Goal: Task Accomplishment & Management: Complete application form

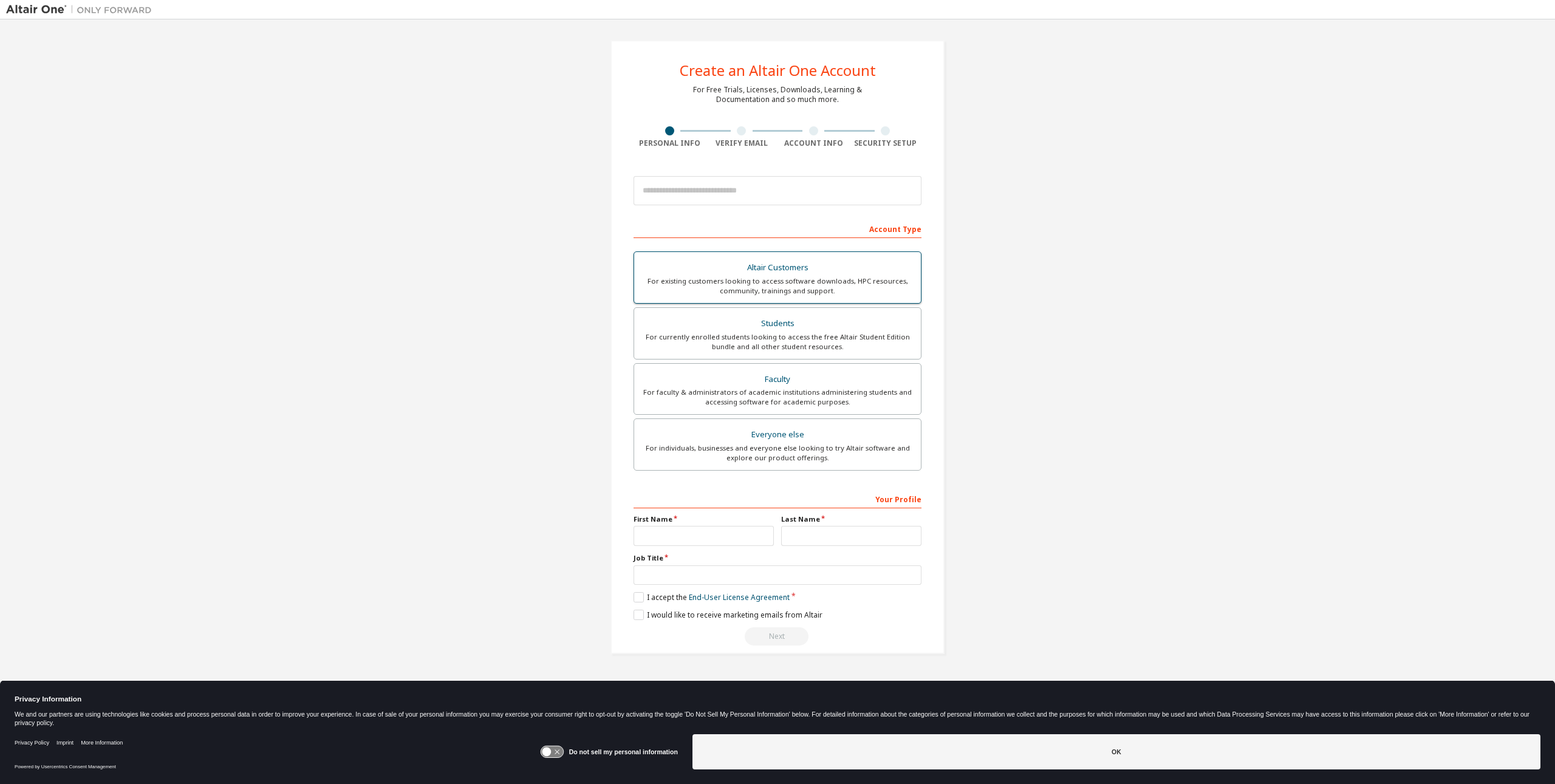
click at [771, 290] on div "For existing customers looking to access software downloads, HPC resources, com…" at bounding box center [778, 286] width 272 height 20
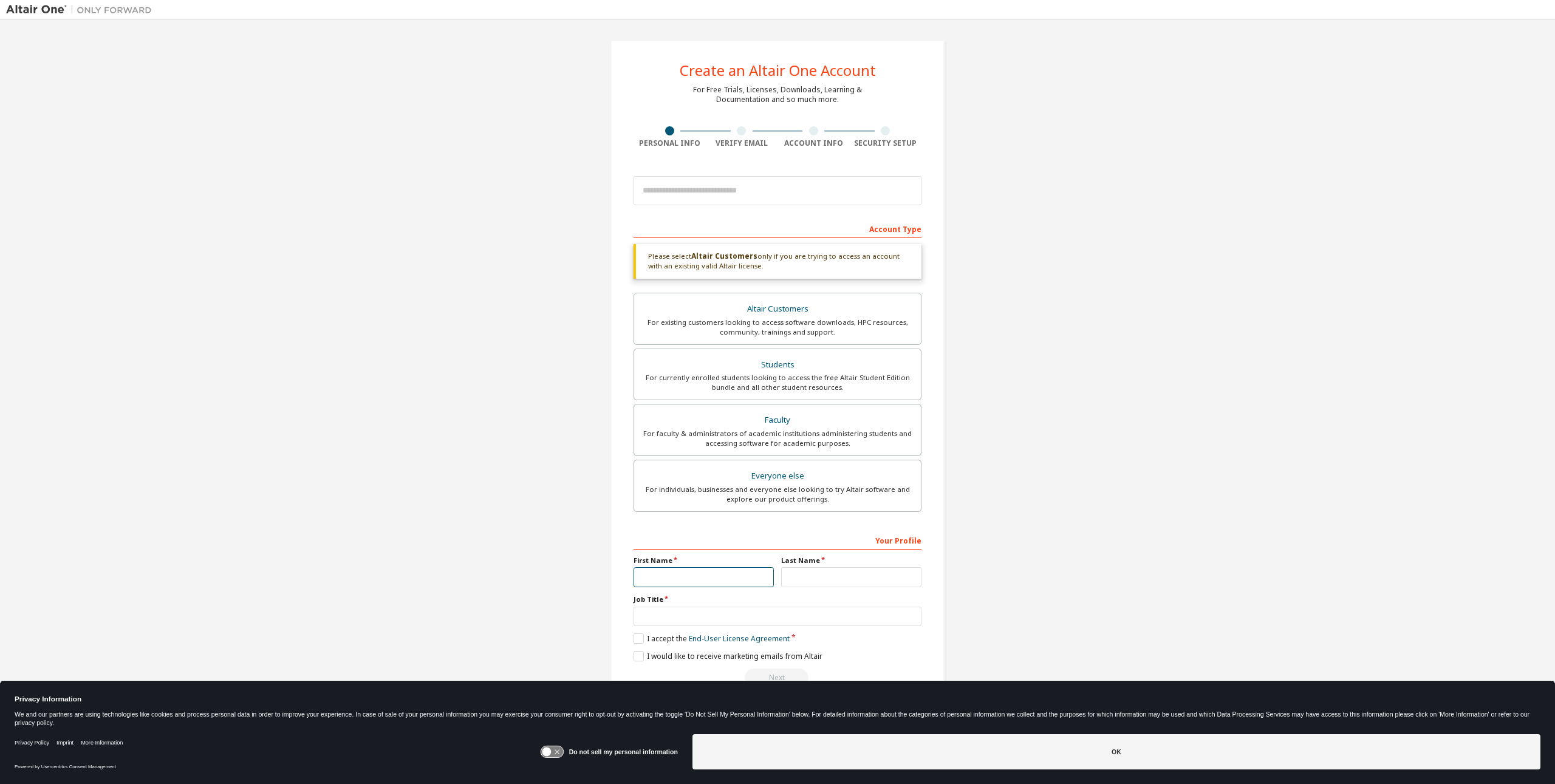
click at [702, 573] on input "text" at bounding box center [703, 577] width 140 height 20
type input "*******"
click at [806, 573] on input "text" at bounding box center [851, 577] width 140 height 20
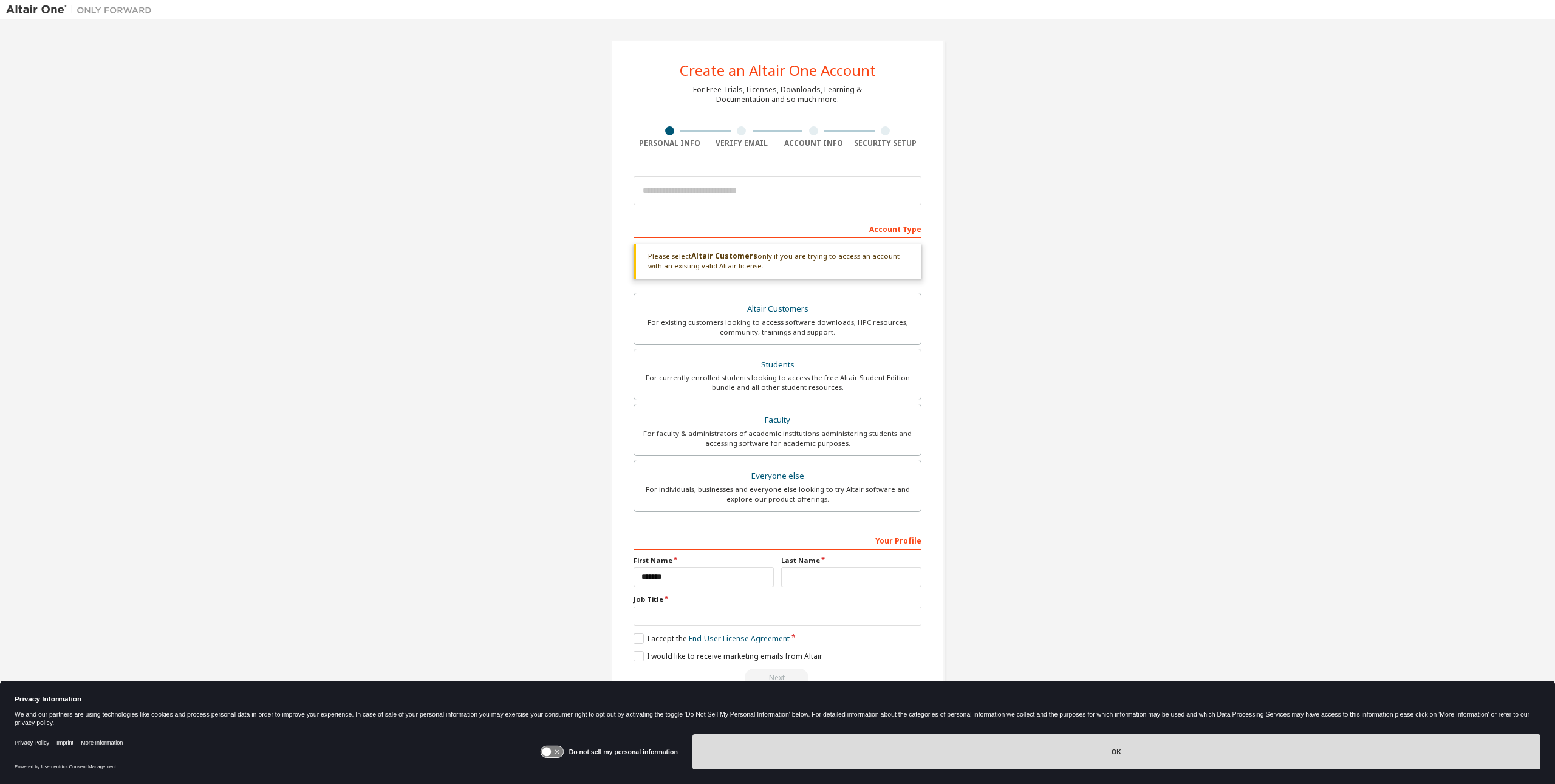
click at [1125, 768] on button "OK" at bounding box center [1116, 752] width 848 height 35
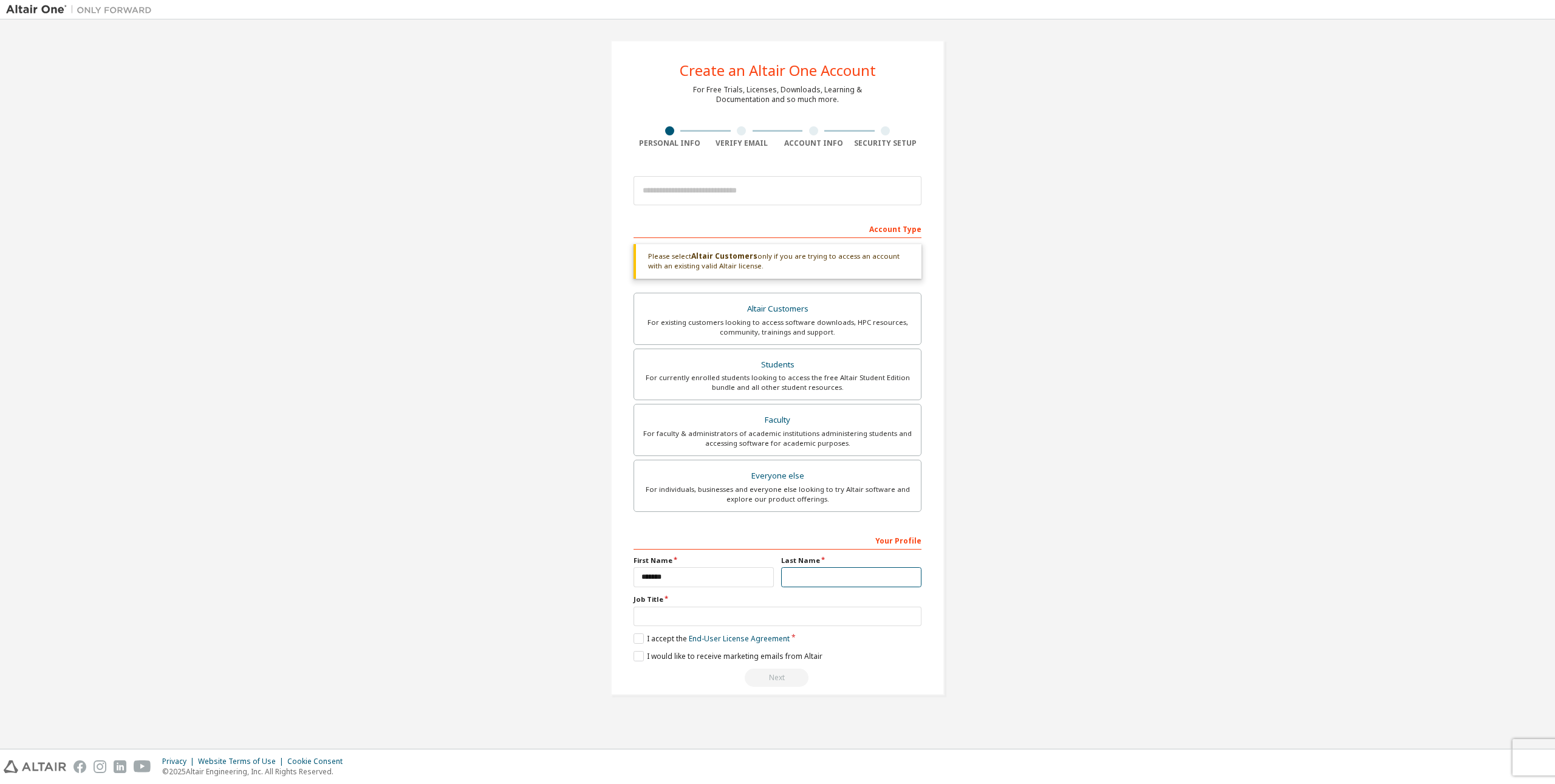
click at [810, 569] on input "text" at bounding box center [851, 577] width 140 height 20
type input "*********"
click at [756, 614] on input "text" at bounding box center [777, 616] width 288 height 20
type input "**********"
click at [639, 638] on label "I accept the End-User License Agreement" at bounding box center [712, 638] width 156 height 10
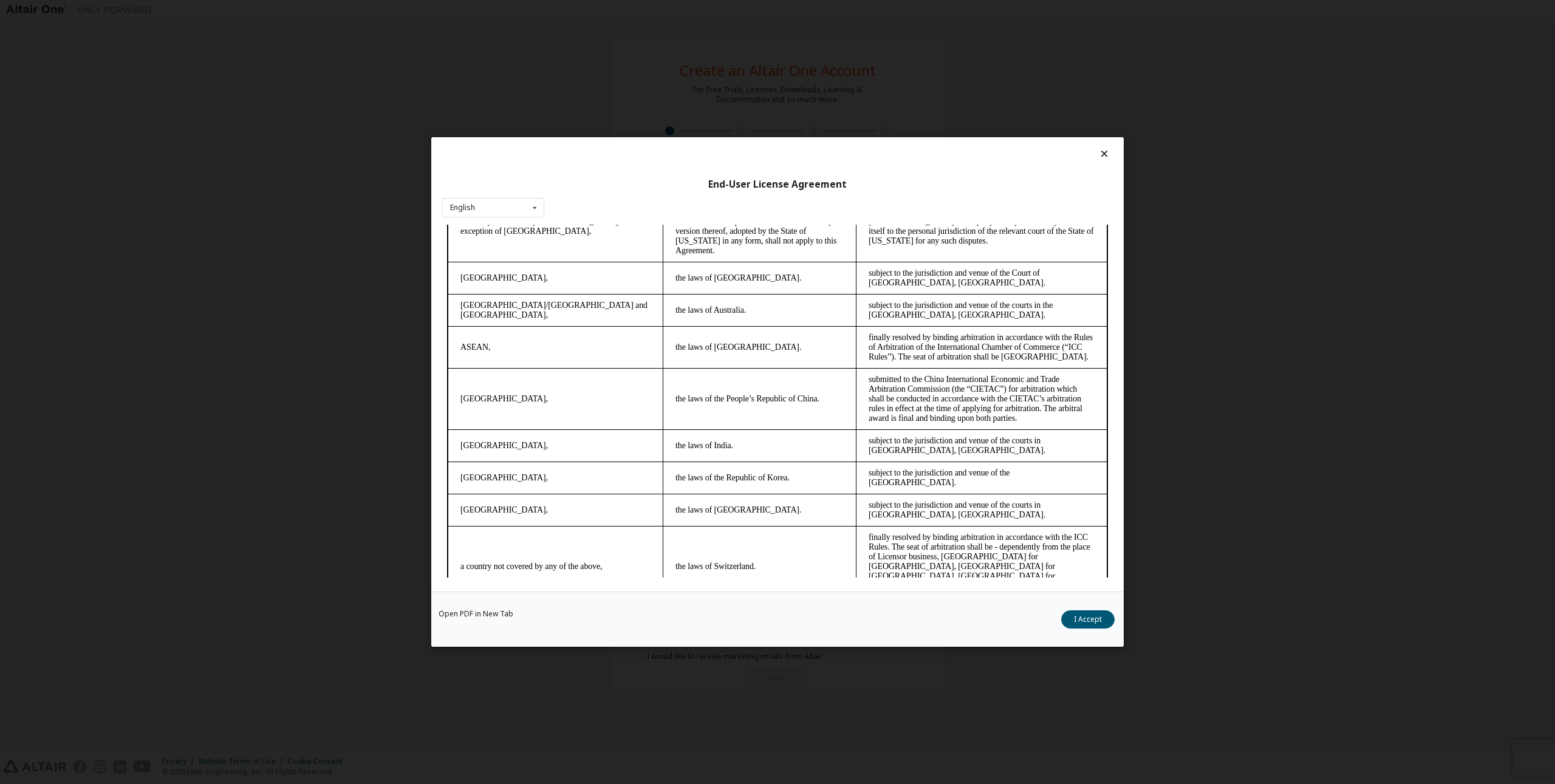
scroll to position [3082, 0]
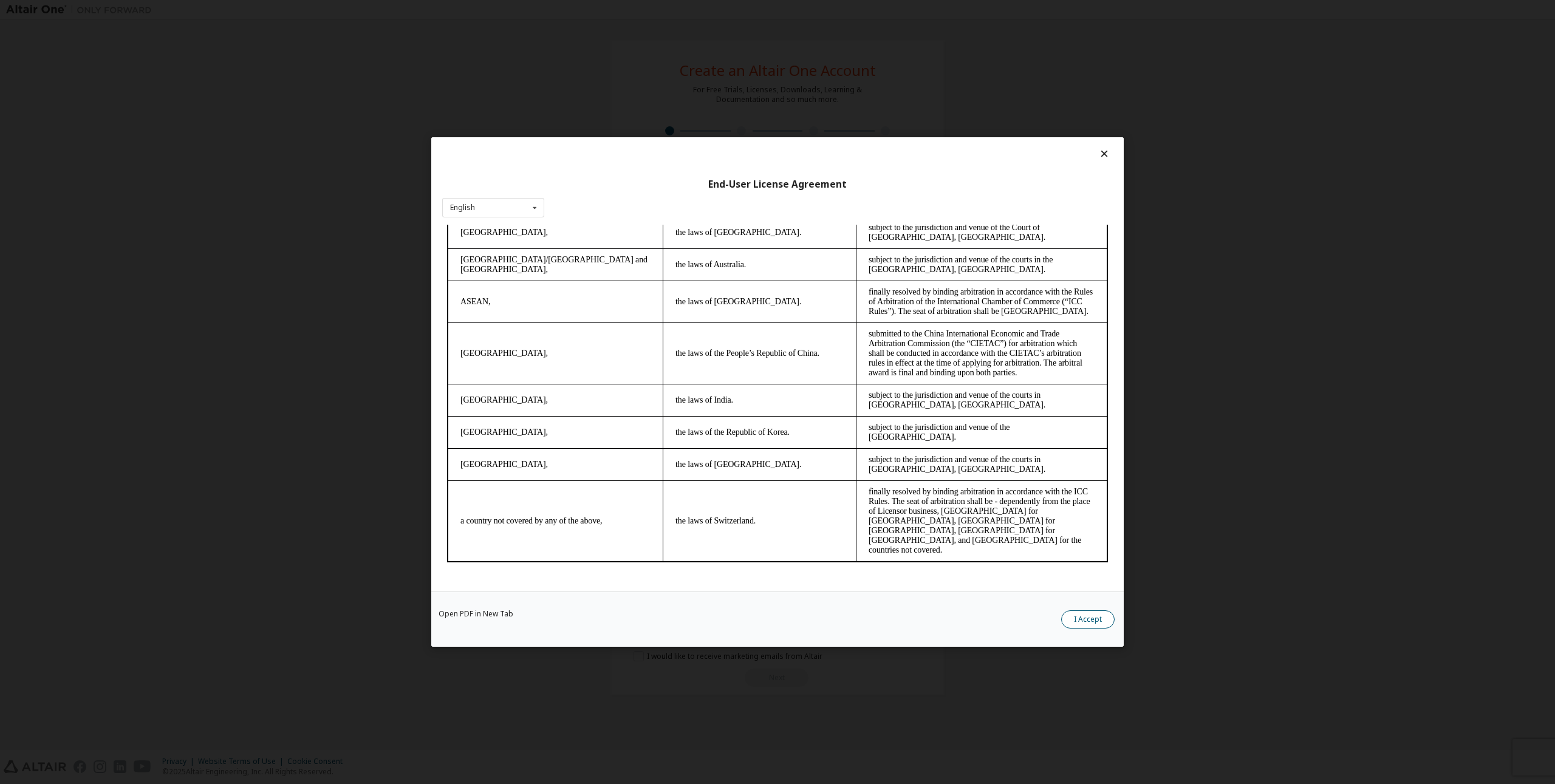
click at [1077, 624] on button "I Accept" at bounding box center [1088, 619] width 54 height 18
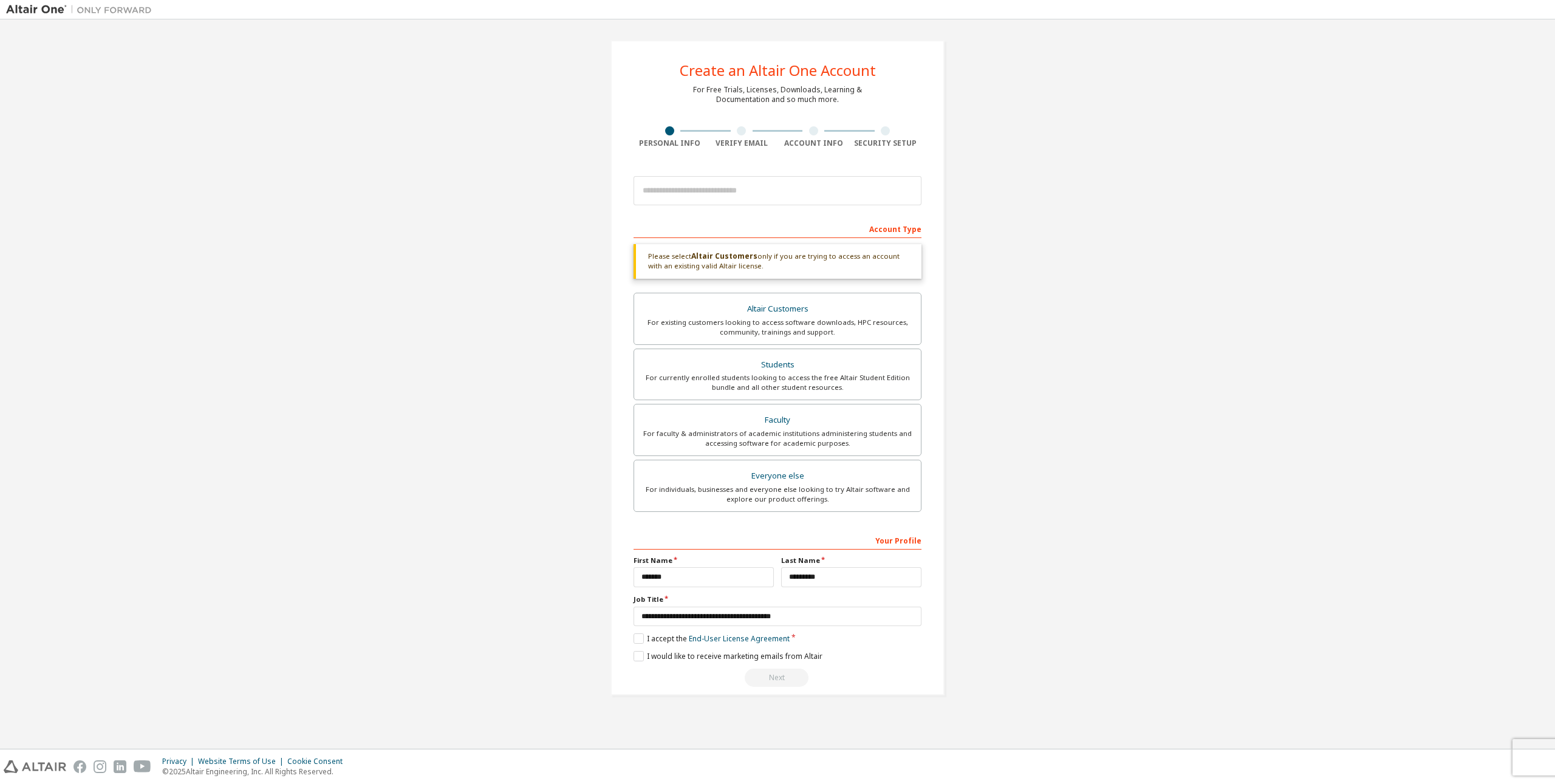
click at [784, 675] on div "Next" at bounding box center [777, 677] width 288 height 18
click at [796, 313] on div "Altair Customers" at bounding box center [778, 309] width 272 height 17
click at [802, 379] on div "For currently enrolled students looking to access the free Altair Student Editi…" at bounding box center [778, 382] width 272 height 20
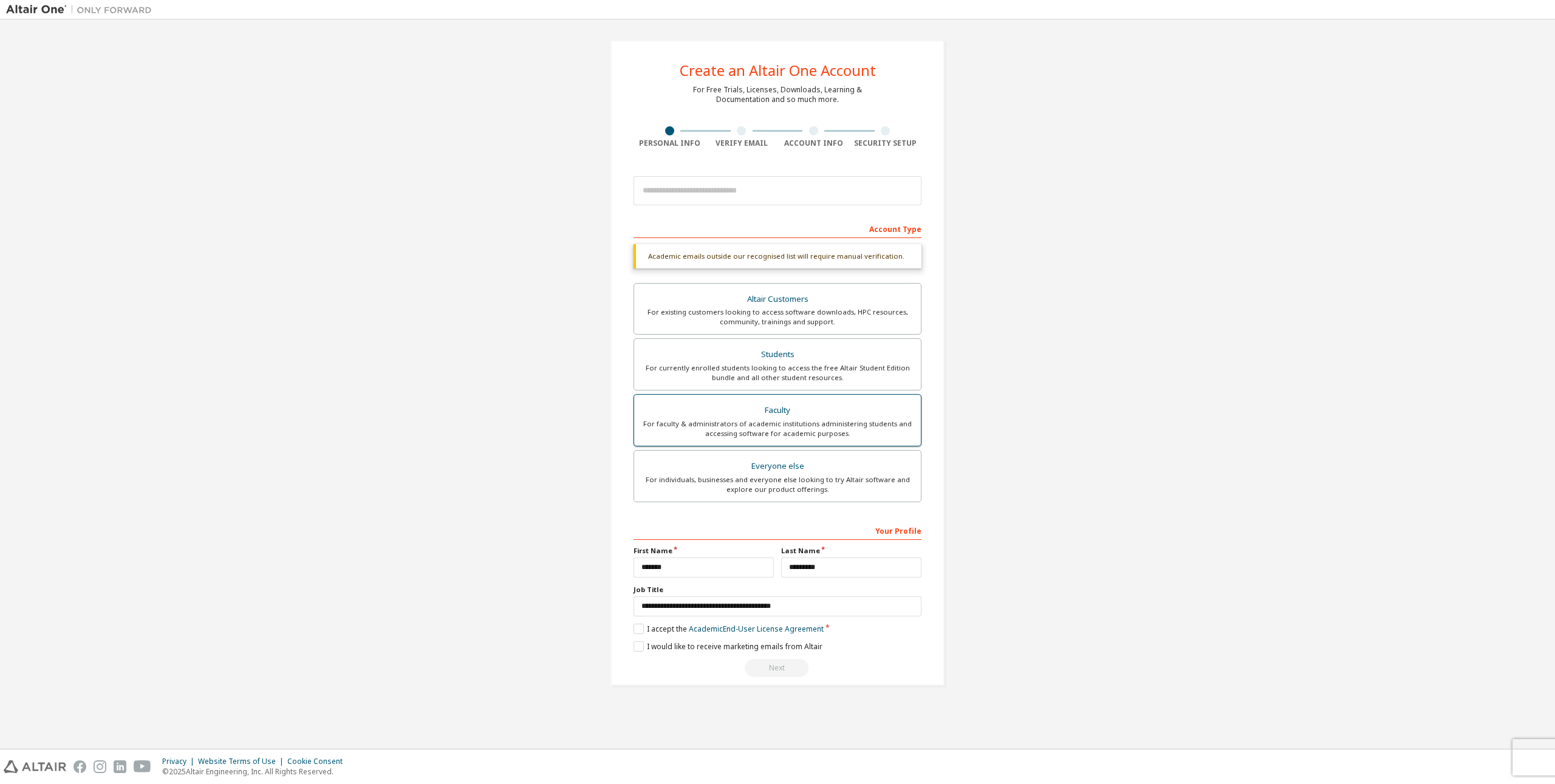
click at [792, 417] on div "Faculty" at bounding box center [778, 410] width 272 height 17
click at [790, 464] on div "Everyone else" at bounding box center [778, 466] width 272 height 17
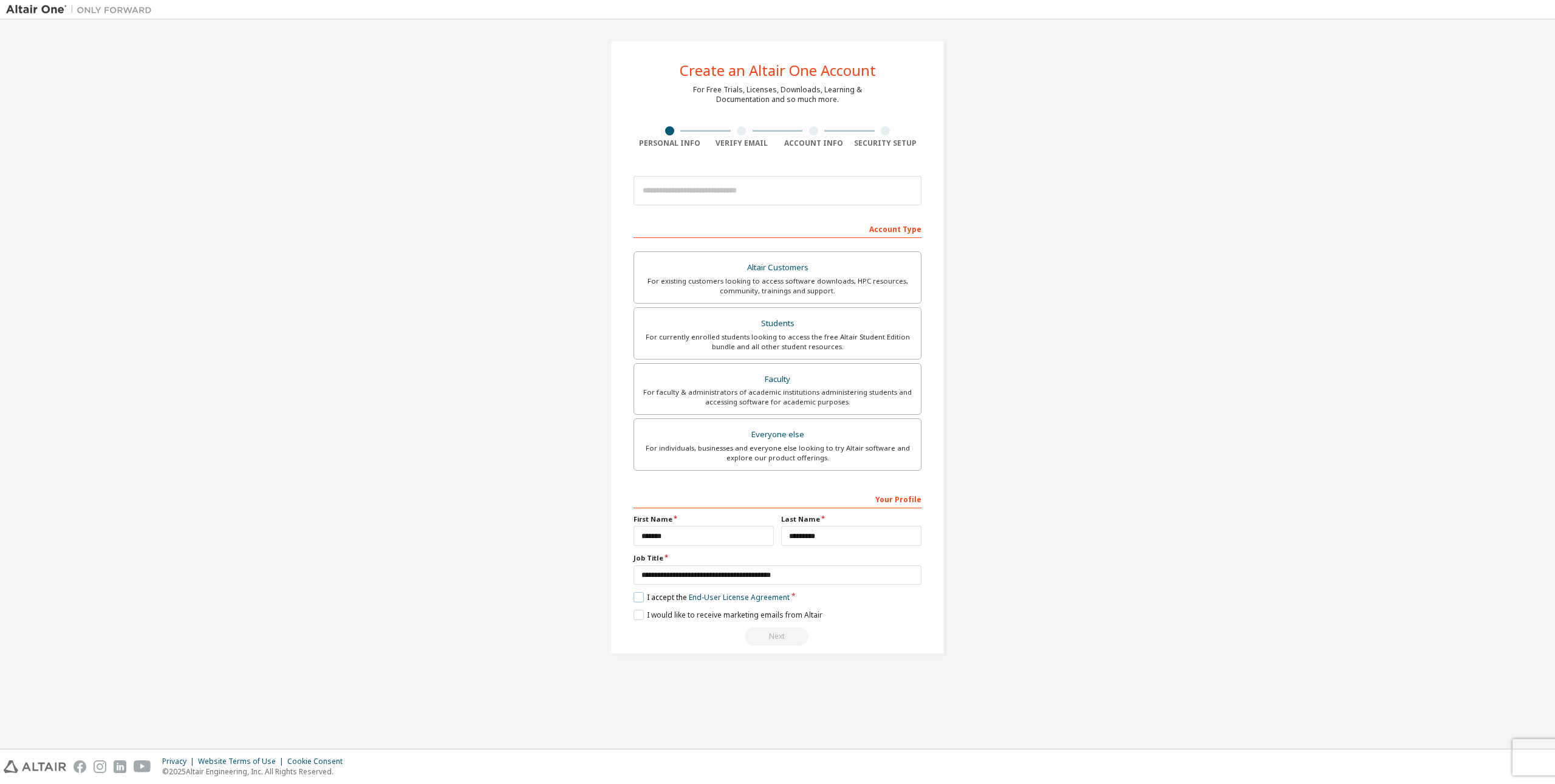
click at [641, 594] on label "I accept the End-User License Agreement" at bounding box center [712, 597] width 156 height 10
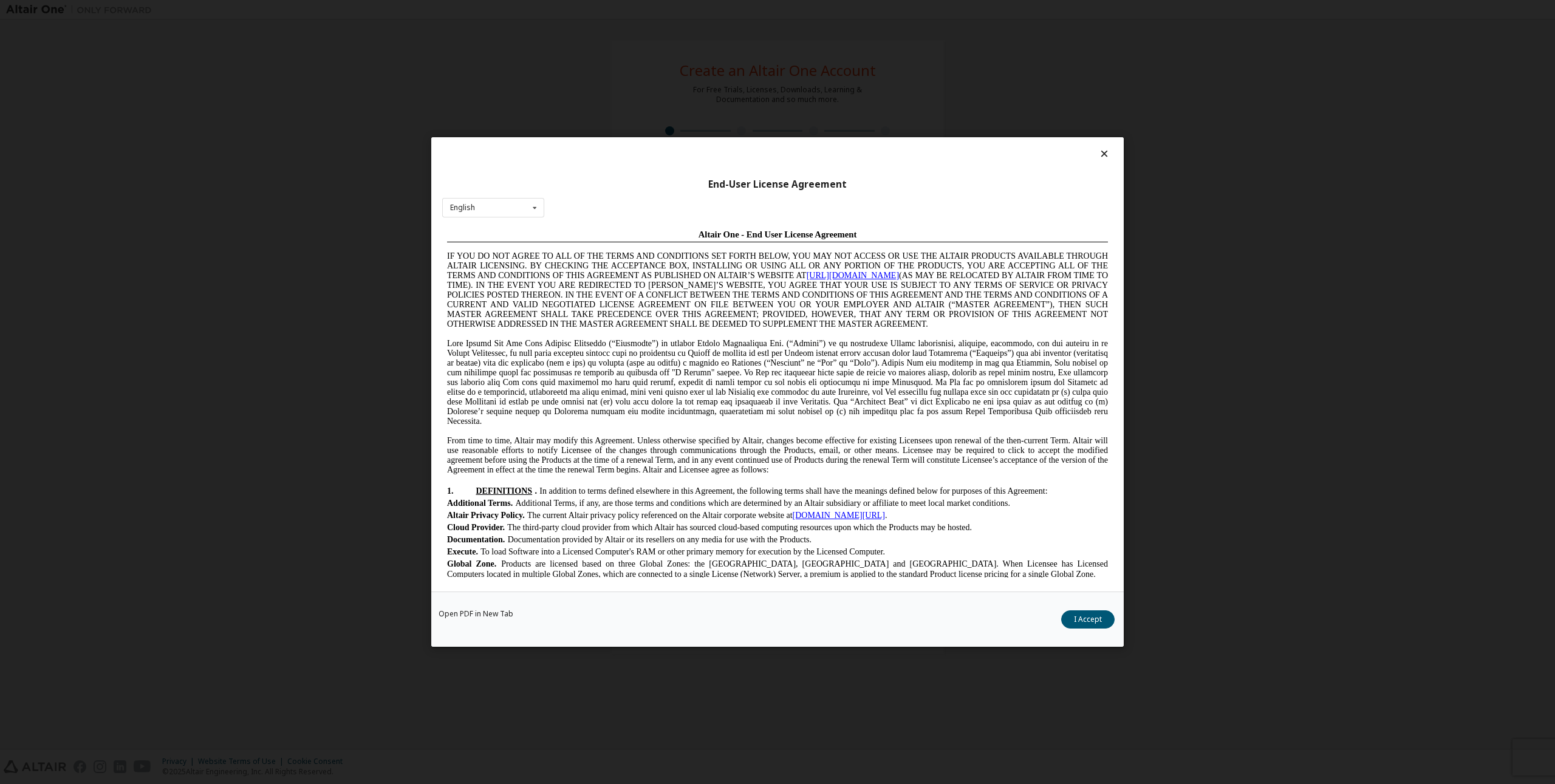
scroll to position [0, 0]
click at [1091, 622] on button "I Accept" at bounding box center [1088, 619] width 54 height 18
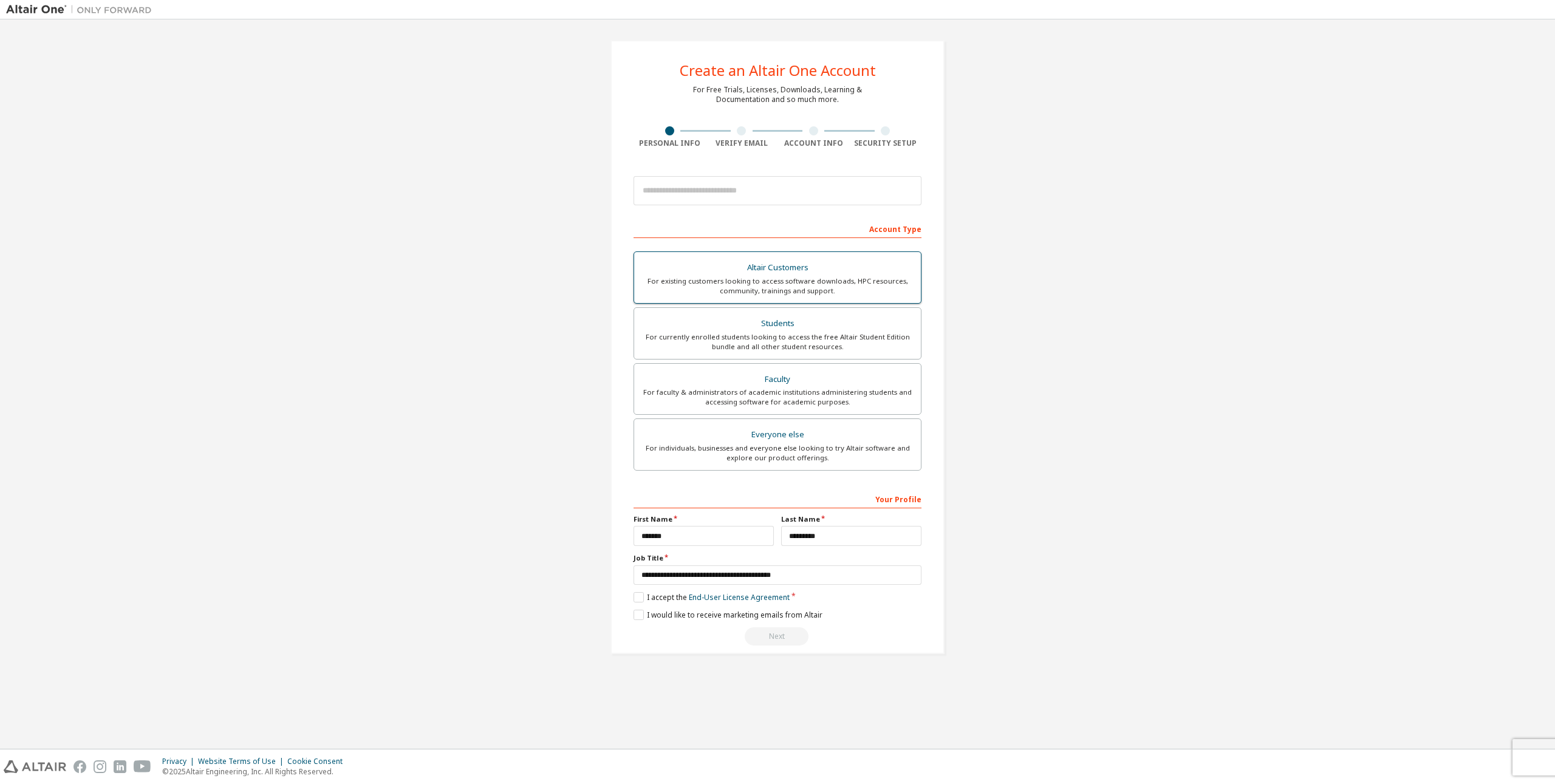
click at [803, 269] on div "Altair Customers" at bounding box center [778, 267] width 272 height 17
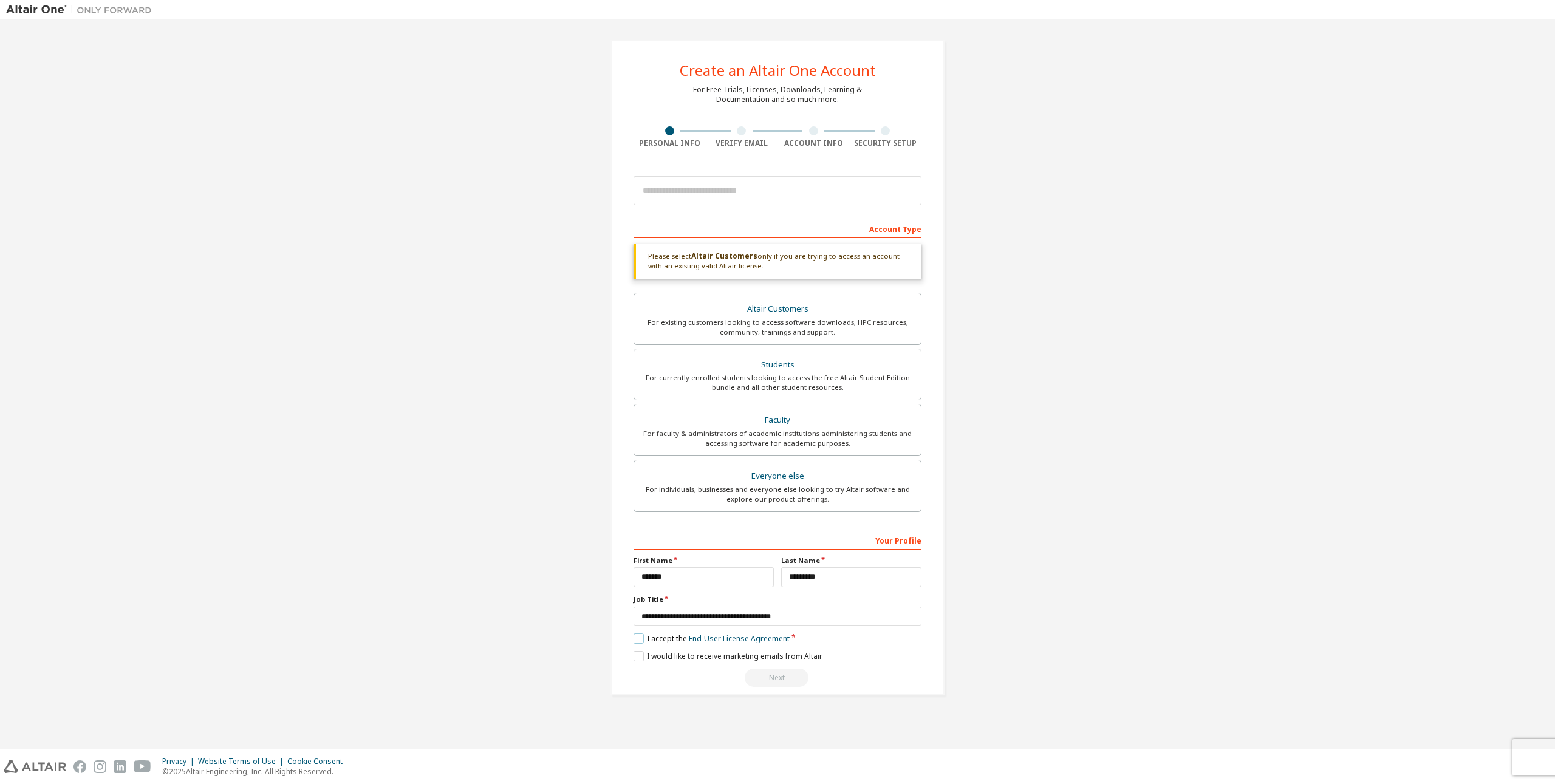
click at [639, 639] on label "I accept the End-User License Agreement" at bounding box center [712, 638] width 156 height 10
click at [642, 638] on label "I accept the End-User License Agreement" at bounding box center [712, 638] width 156 height 10
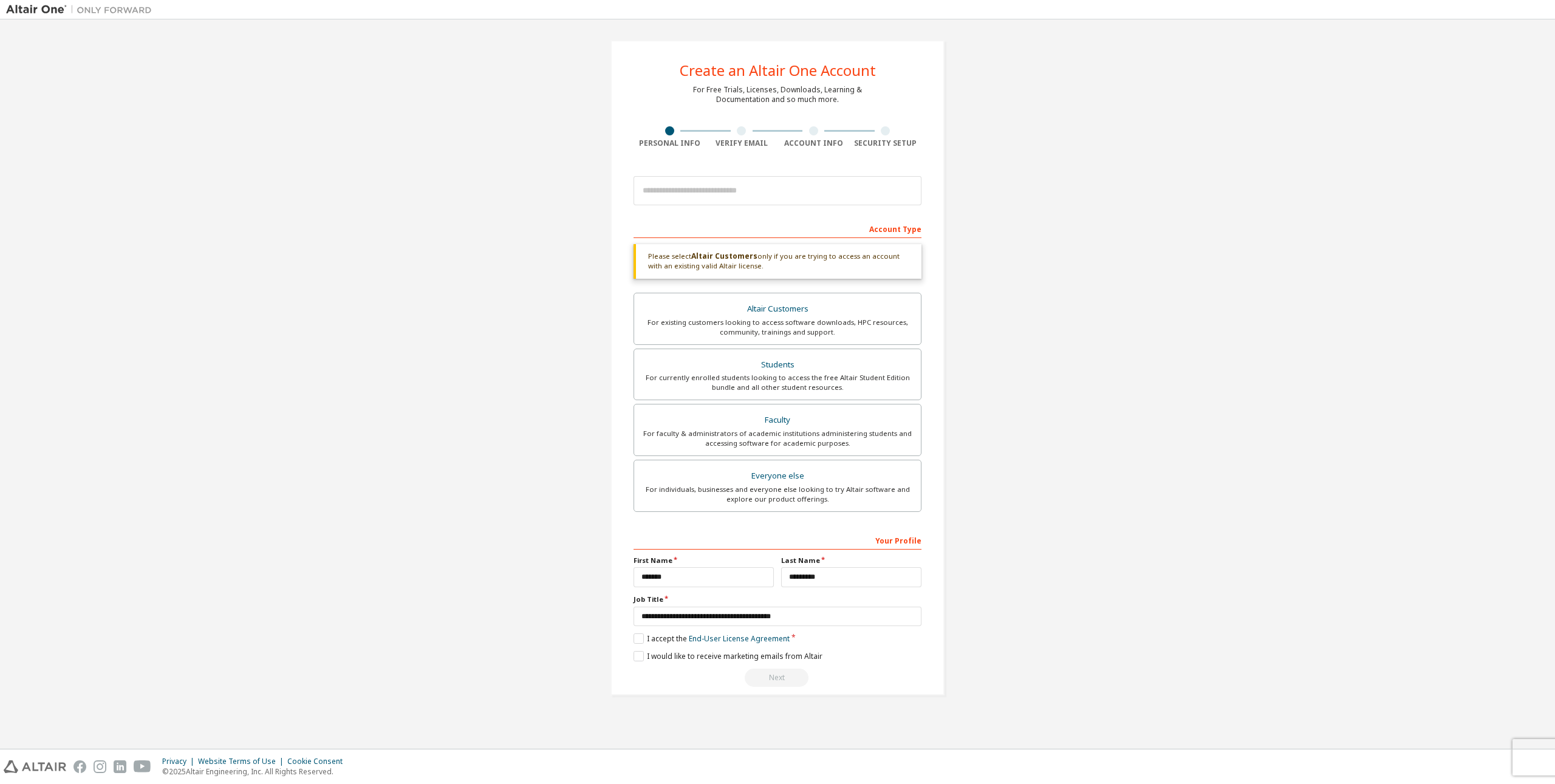
click at [784, 687] on div "Create an Altair One Account For Free Trials, Licenses, Downloads, Learning & D…" at bounding box center [778, 368] width 334 height 655
click at [784, 679] on div "Next" at bounding box center [777, 677] width 288 height 18
click at [784, 679] on div "Next" at bounding box center [777, 677] width 288 height 18
